Goal: Task Accomplishment & Management: Manage account settings

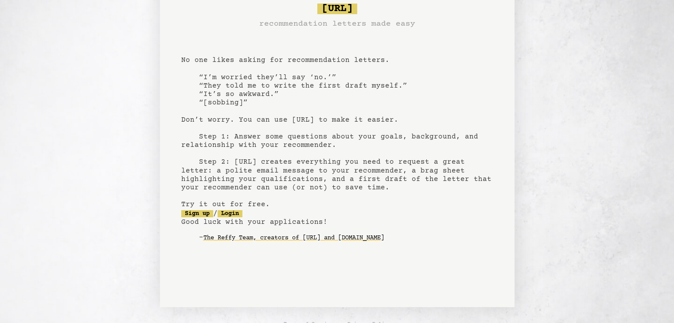
scroll to position [37, 0]
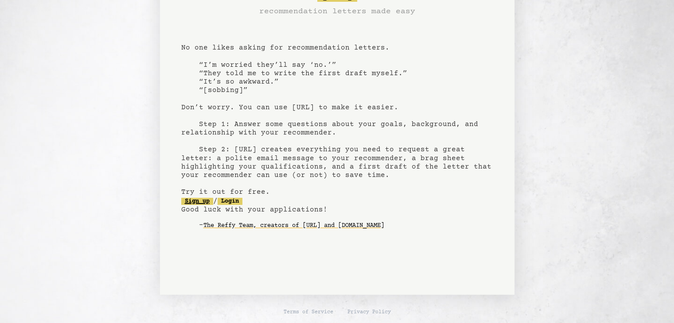
click at [199, 203] on link "Sign up" at bounding box center [197, 201] width 32 height 7
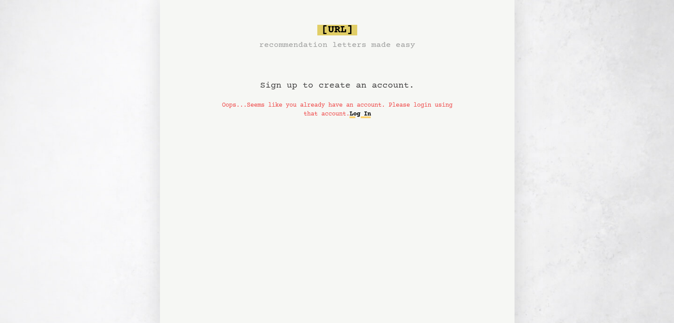
click at [371, 115] on link "Log In" at bounding box center [359, 114] width 21 height 14
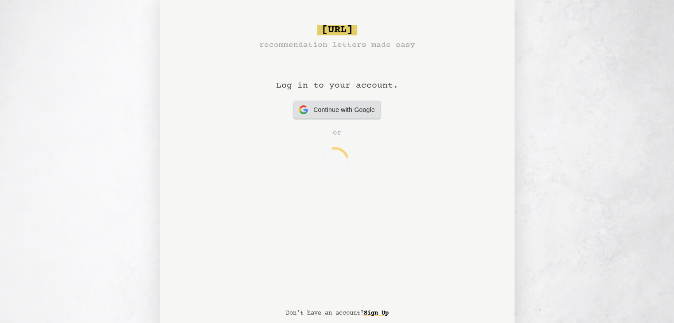
click at [334, 105] on span "Continue with Google" at bounding box center [344, 109] width 62 height 9
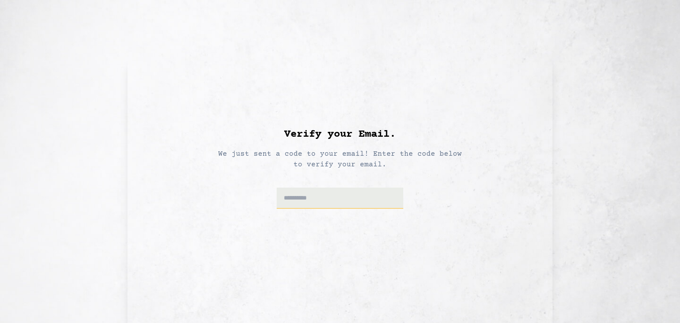
click at [348, 203] on input at bounding box center [340, 198] width 127 height 21
